Goal: Task Accomplishment & Management: Manage account settings

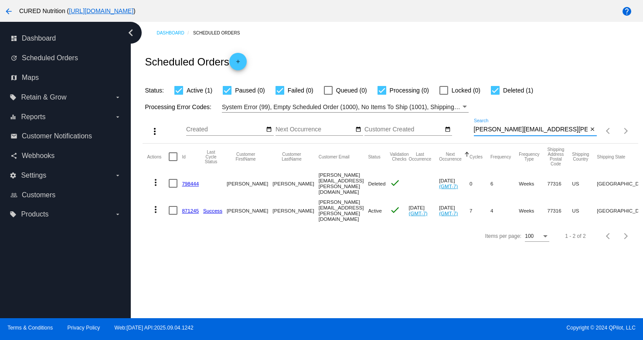
click at [507, 130] on input "[PERSON_NAME][EMAIL_ADDRESS][PERSON_NAME][DOMAIN_NAME]" at bounding box center [531, 129] width 114 height 7
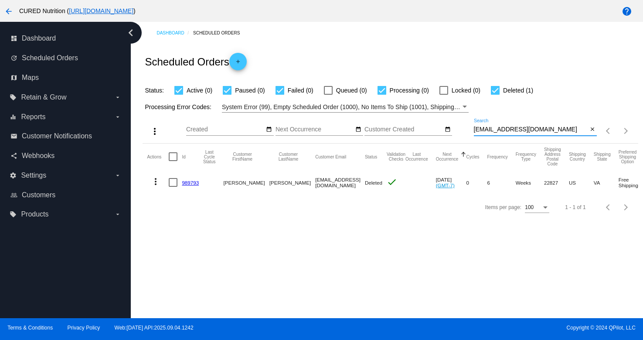
click at [520, 129] on input "[EMAIL_ADDRESS][DOMAIN_NAME]" at bounding box center [531, 129] width 114 height 7
paste input "rbreinholt"
click at [511, 131] on input "[EMAIL_ADDRESS][DOMAIN_NAME]" at bounding box center [531, 129] width 114 height 7
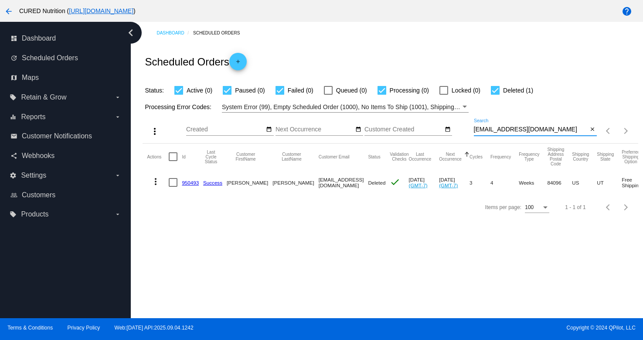
click at [511, 131] on input "[EMAIL_ADDRESS][DOMAIN_NAME]" at bounding box center [531, 129] width 114 height 7
paste input "[EMAIL_ADDRESS][DOMAIN_NAME]"
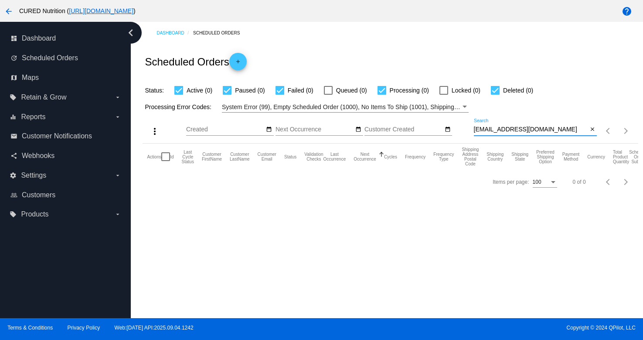
type input "[EMAIL_ADDRESS][DOMAIN_NAME]"
